Goal: Task Accomplishment & Management: Manage account settings

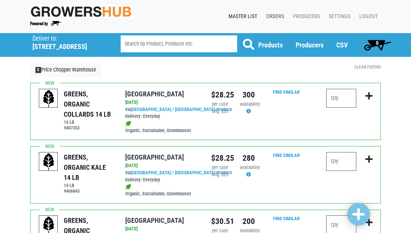
click at [271, 15] on link "Orders" at bounding box center [273, 16] width 27 height 14
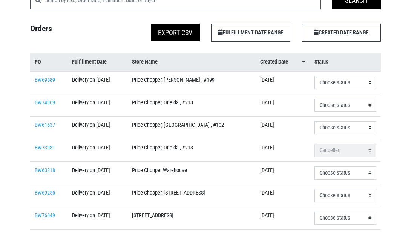
scroll to position [71, 0]
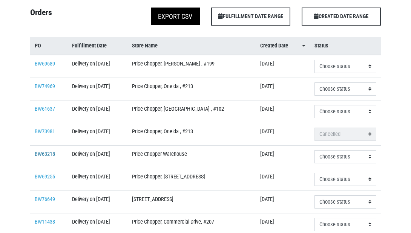
click at [40, 158] on link "BW63218" at bounding box center [45, 154] width 20 height 6
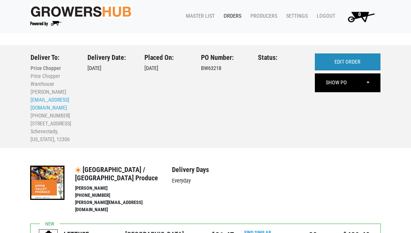
click at [338, 61] on link "EDIT ORDER" at bounding box center [348, 62] width 66 height 17
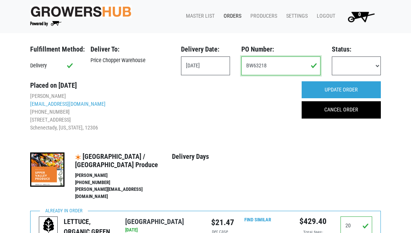
click at [295, 69] on input "BW63218" at bounding box center [280, 66] width 79 height 19
type input "B"
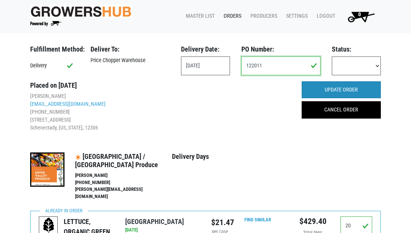
type input "122011"
click at [342, 88] on input "UPDATE ORDER" at bounding box center [341, 89] width 79 height 17
